Goal: Task Accomplishment & Management: Use online tool/utility

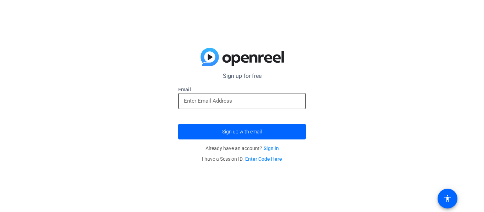
click at [251, 97] on input "email" at bounding box center [242, 101] width 116 height 8
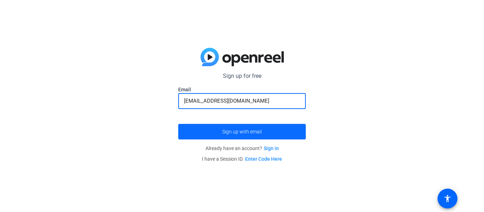
type input "[EMAIL_ADDRESS][DOMAIN_NAME]"
click at [185, 130] on span "submit" at bounding box center [241, 131] width 127 height 17
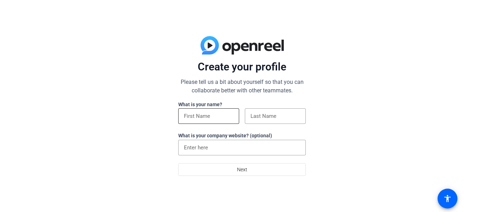
click at [229, 112] on input at bounding box center [209, 116] width 50 height 8
type input "gage"
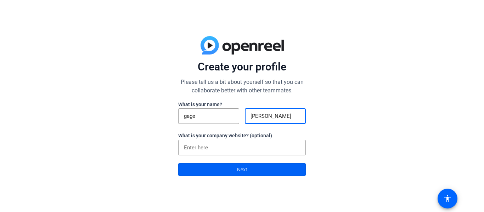
type input "holley"
click at [205, 176] on span at bounding box center [241, 169] width 127 height 17
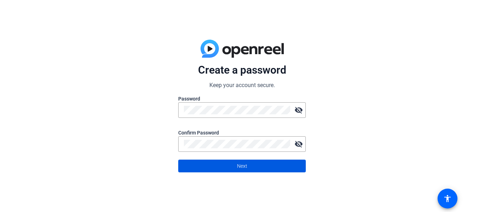
click at [279, 161] on span at bounding box center [241, 166] width 127 height 17
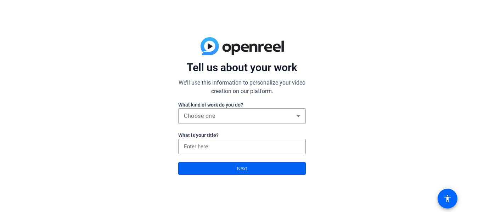
click at [255, 165] on span at bounding box center [241, 168] width 127 height 17
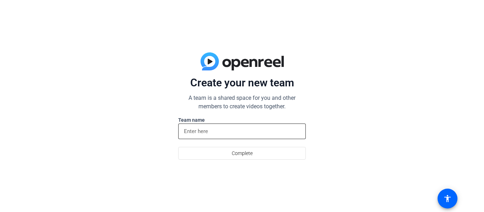
click at [250, 136] on div at bounding box center [242, 132] width 116 height 16
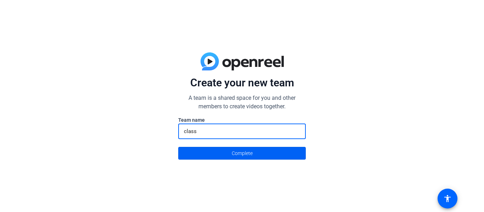
type input "class"
click at [258, 153] on span at bounding box center [241, 153] width 127 height 17
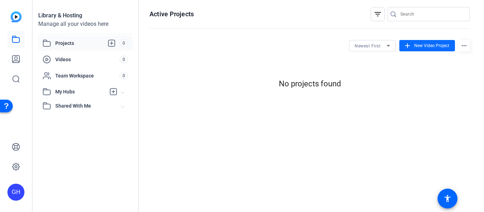
click at [419, 44] on span "New Video Project" at bounding box center [431, 45] width 35 height 6
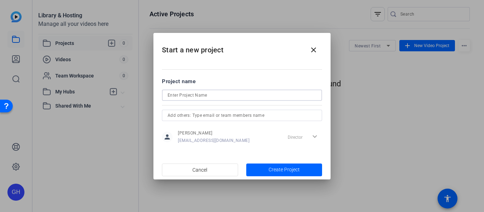
click at [257, 91] on input at bounding box center [241, 95] width 149 height 8
type input "grendal"
click at [291, 172] on span "Create Project" at bounding box center [283, 169] width 31 height 7
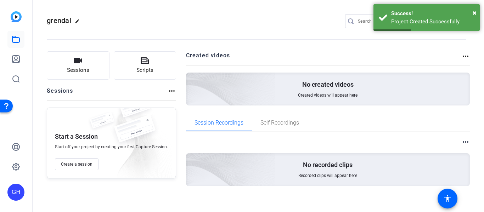
click at [274, 91] on div "No created videos Created videos will appear here" at bounding box center [328, 89] width 284 height 33
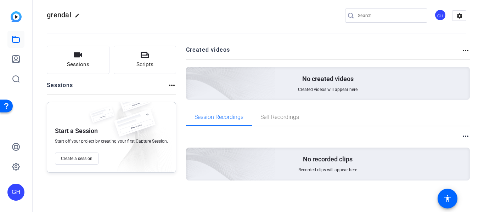
click at [244, 163] on img at bounding box center [191, 155] width 169 height 154
click at [326, 162] on p "No recorded clips" at bounding box center [328, 159] width 50 height 8
click at [93, 66] on button "Sessions" at bounding box center [78, 60] width 63 height 28
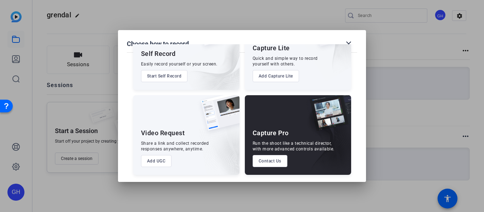
scroll to position [0, 0]
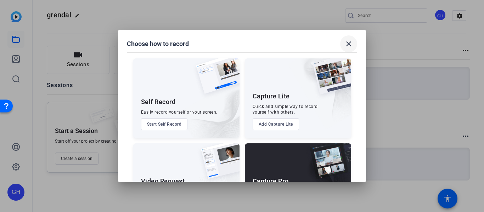
click at [345, 44] on mat-icon "close" at bounding box center [348, 44] width 8 height 8
